Goal: Task Accomplishment & Management: Use online tool/utility

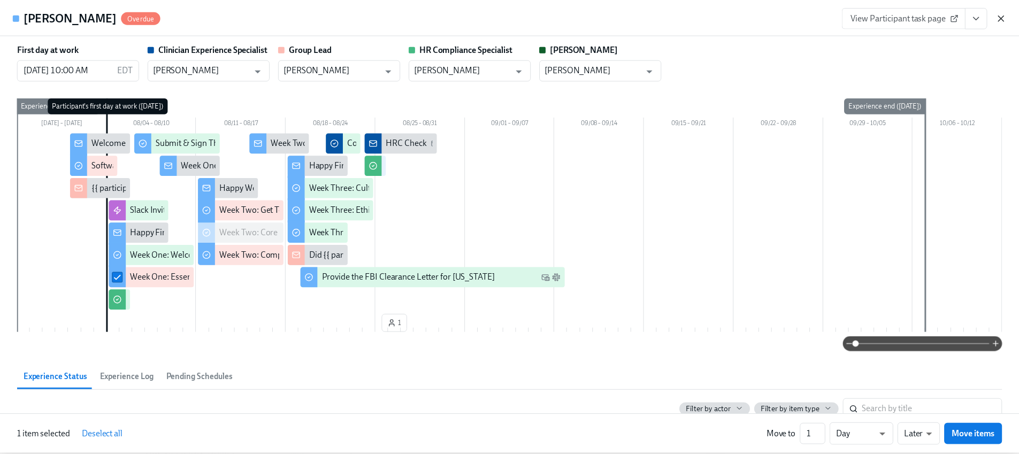
scroll to position [902, 0]
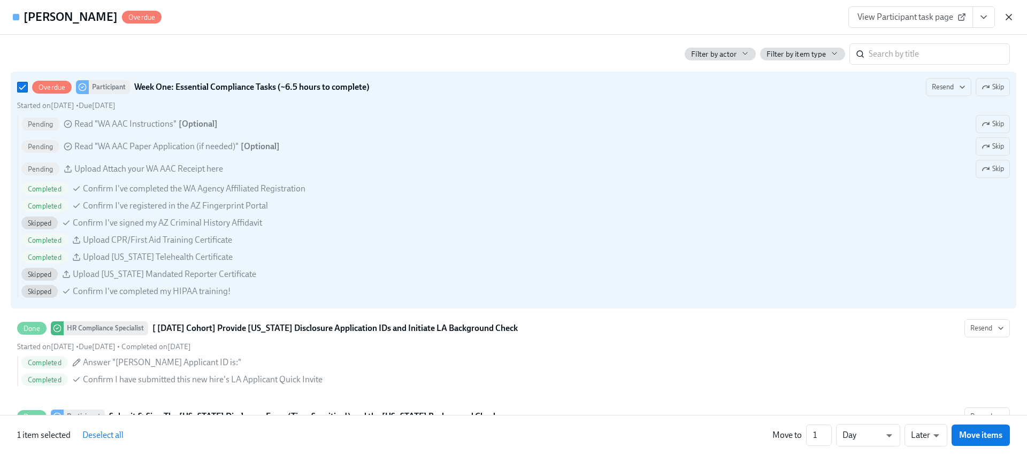
click at [1008, 18] on icon "button" at bounding box center [1008, 17] width 11 height 11
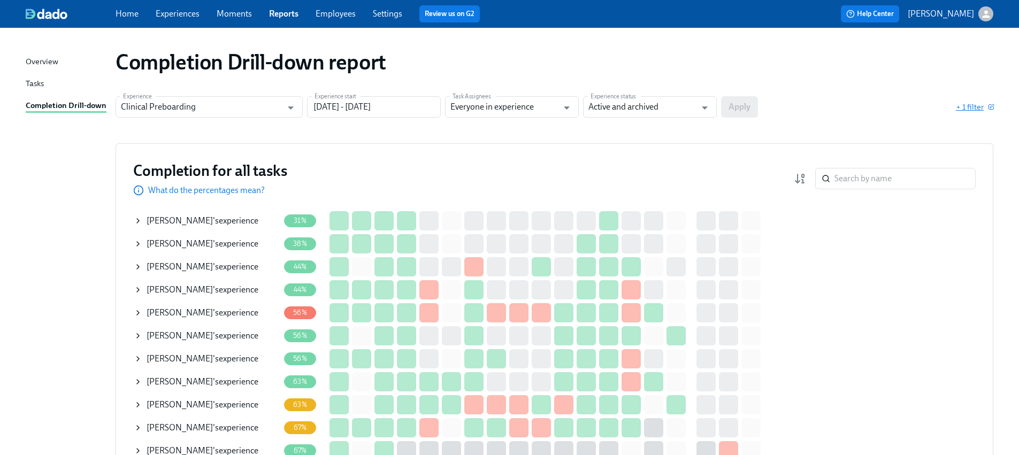
click at [970, 102] on span "+ 1 filter" at bounding box center [974, 107] width 37 height 11
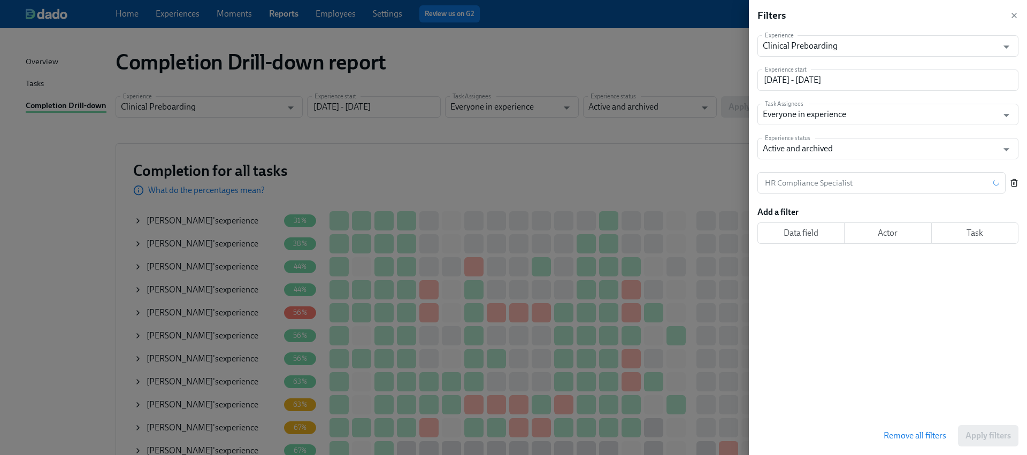
click at [1012, 187] on icon "button" at bounding box center [1014, 183] width 9 height 9
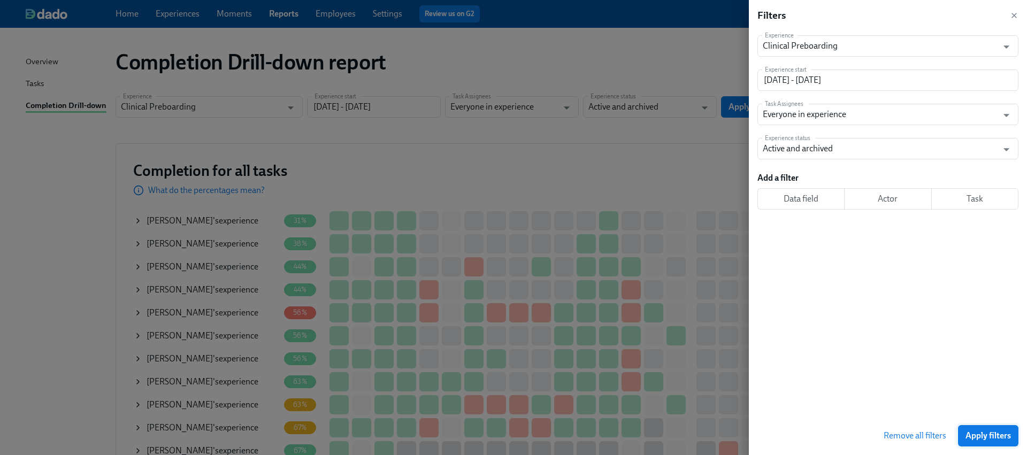
click at [989, 427] on button "Apply filters" at bounding box center [988, 435] width 60 height 21
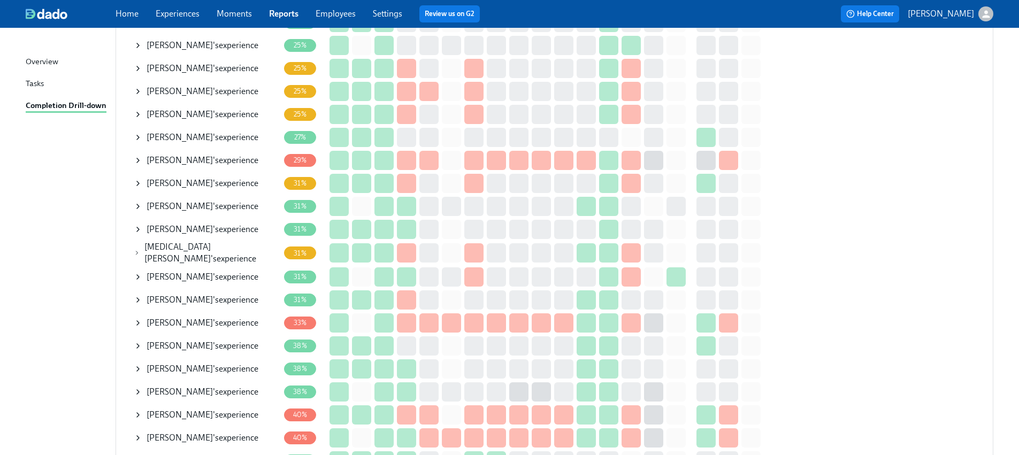
scroll to position [371, 0]
